Goal: Check status

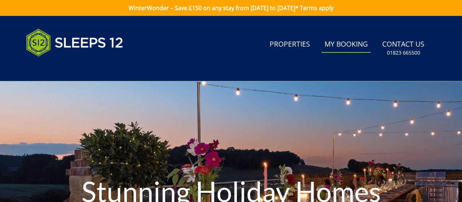
click at [363, 47] on link "My Booking" at bounding box center [345, 44] width 49 height 16
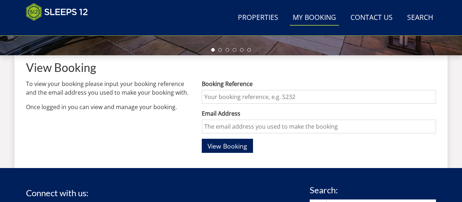
scroll to position [252, 0]
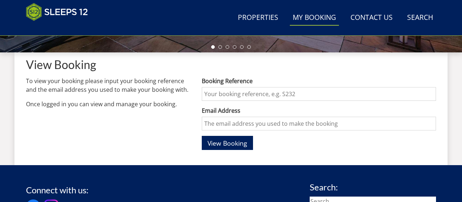
click at [212, 98] on input "Booking Reference" at bounding box center [319, 94] width 234 height 14
type input "S44998"
click at [230, 122] on input "Email Address" at bounding box center [319, 124] width 234 height 14
type input "[EMAIL_ADDRESS][DOMAIN_NAME]"
click at [233, 141] on span "View Booking" at bounding box center [227, 143] width 40 height 9
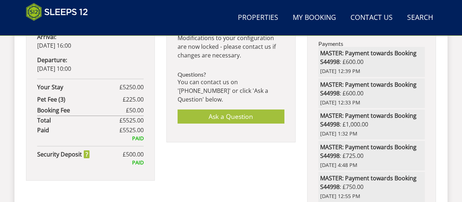
scroll to position [500, 0]
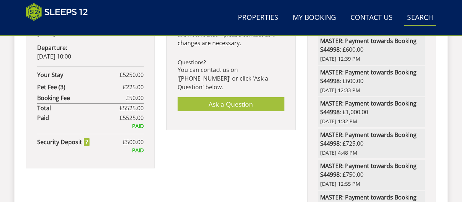
click at [418, 17] on link "Search Check Availability" at bounding box center [420, 18] width 32 height 16
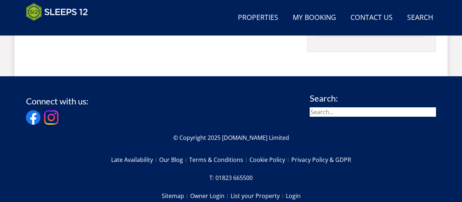
scroll to position [805, 0]
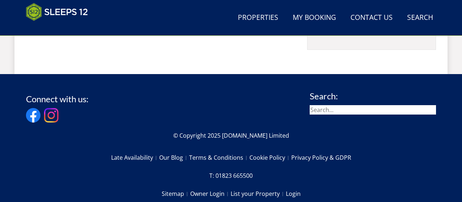
click at [327, 105] on input "search" at bounding box center [372, 109] width 126 height 9
type input "security"
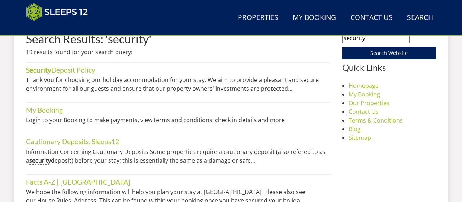
scroll to position [276, 0]
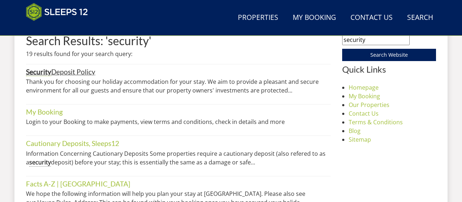
click at [67, 71] on link "Security Deposit Policy" at bounding box center [60, 71] width 69 height 9
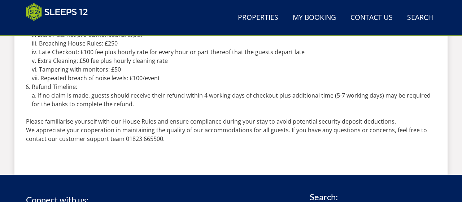
scroll to position [477, 0]
